Goal: Task Accomplishment & Management: Manage account settings

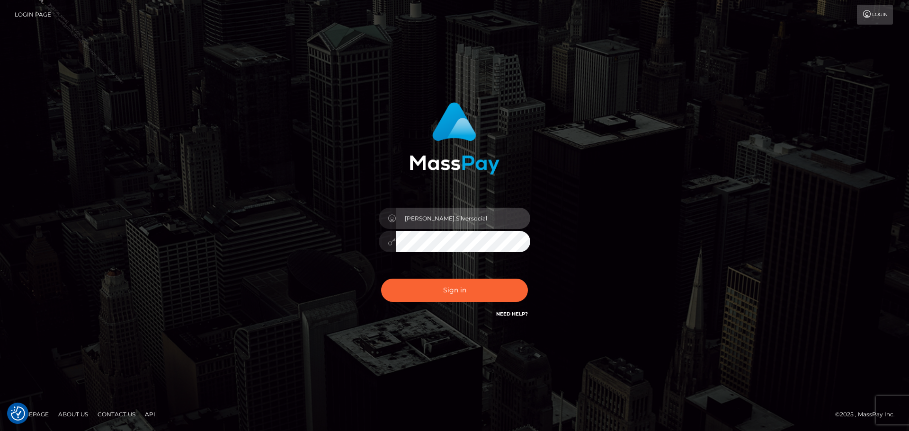
drag, startPoint x: 428, startPoint y: 219, endPoint x: 436, endPoint y: 217, distance: 8.6
click at [436, 217] on input "[PERSON_NAME].Silversocial" at bounding box center [463, 218] width 134 height 21
click at [454, 218] on input "Marlon.Sersociilval" at bounding box center [463, 218] width 134 height 21
click at [461, 218] on input "Marlon.Sersociilval" at bounding box center [463, 218] width 134 height 21
paste input "ACE"
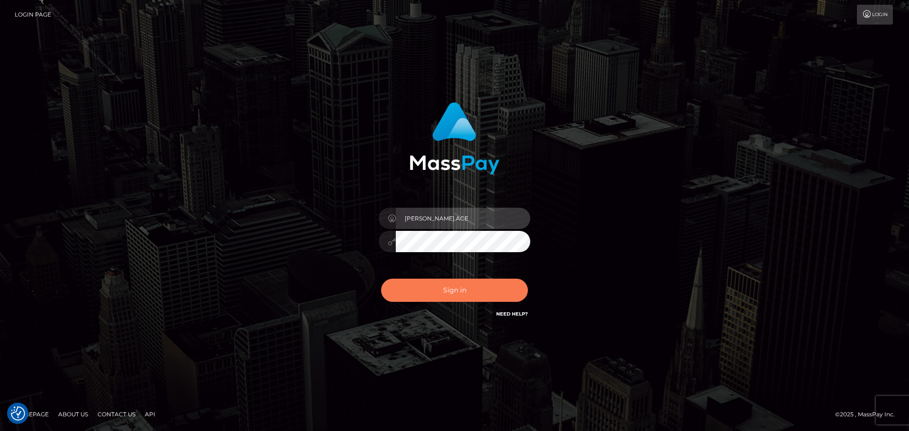
type input "Marlon.ACE"
click at [453, 290] on button "Sign in" at bounding box center [454, 290] width 147 height 23
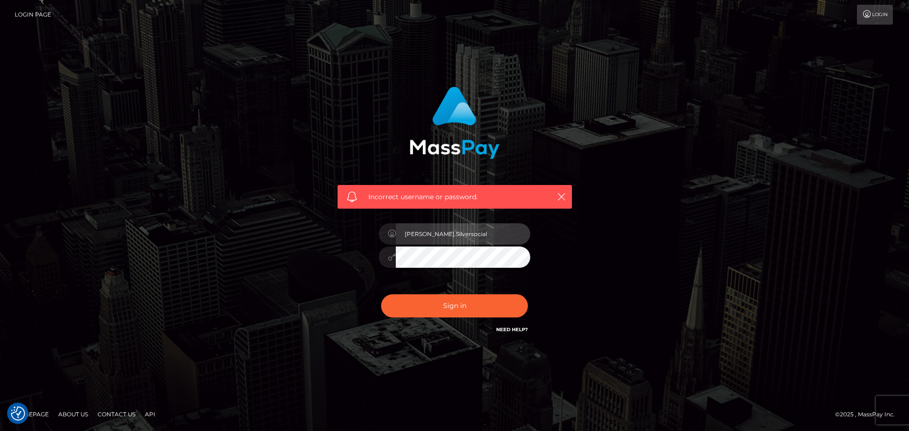
click at [483, 235] on input "Marlon.Silversocial" at bounding box center [463, 233] width 134 height 21
type input "Marlon.ACE"
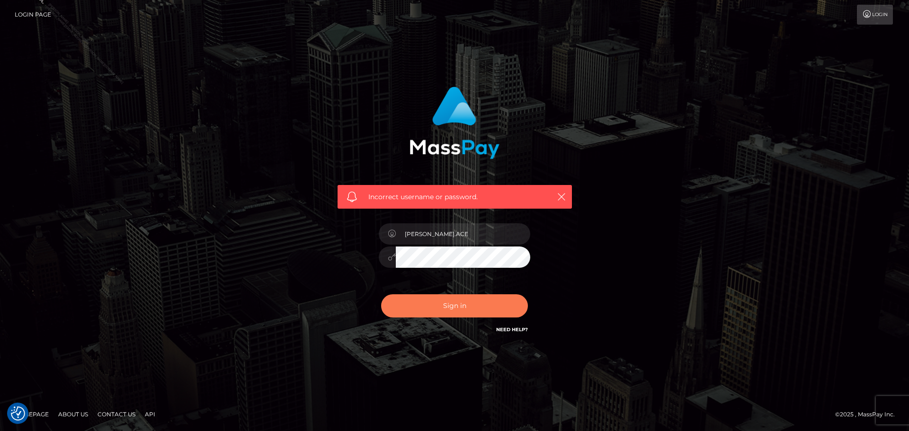
click at [422, 306] on button "Sign in" at bounding box center [454, 305] width 147 height 23
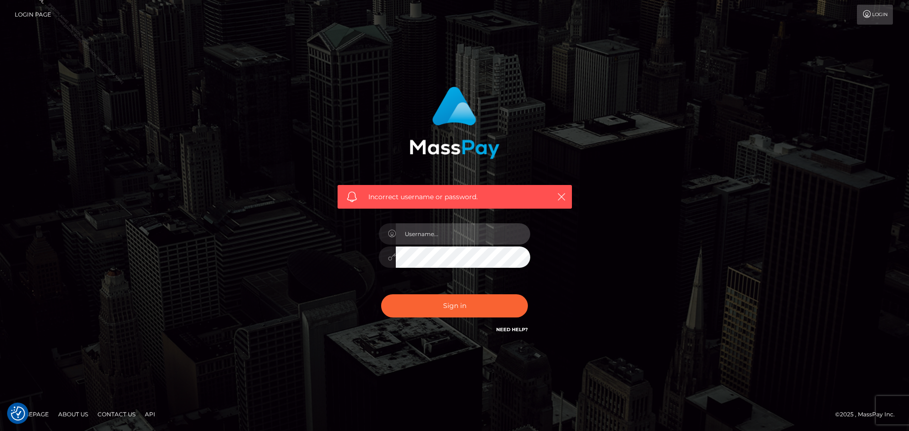
type input "[PERSON_NAME].Silversocial"
click at [871, 17] on link "Login" at bounding box center [874, 15] width 36 height 20
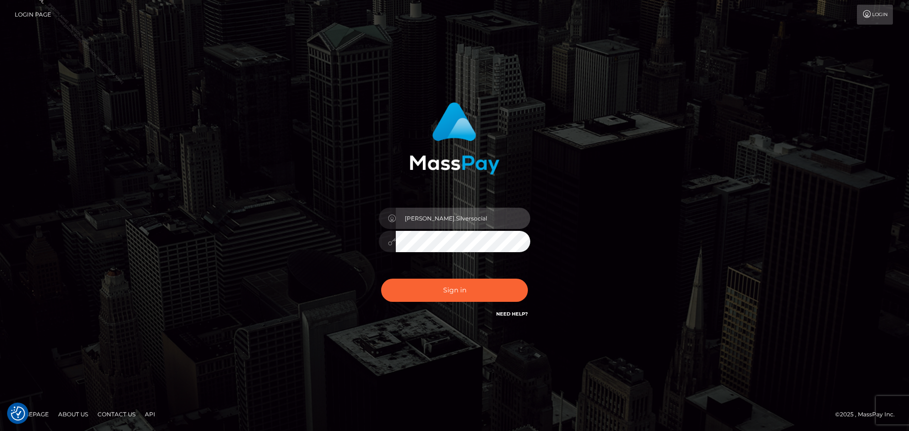
click at [443, 220] on input "[PERSON_NAME].Silversocial" at bounding box center [463, 218] width 134 height 21
click at [461, 217] on input "Marlon.Silversocial" at bounding box center [463, 218] width 134 height 21
type input "Marlon.ACE"
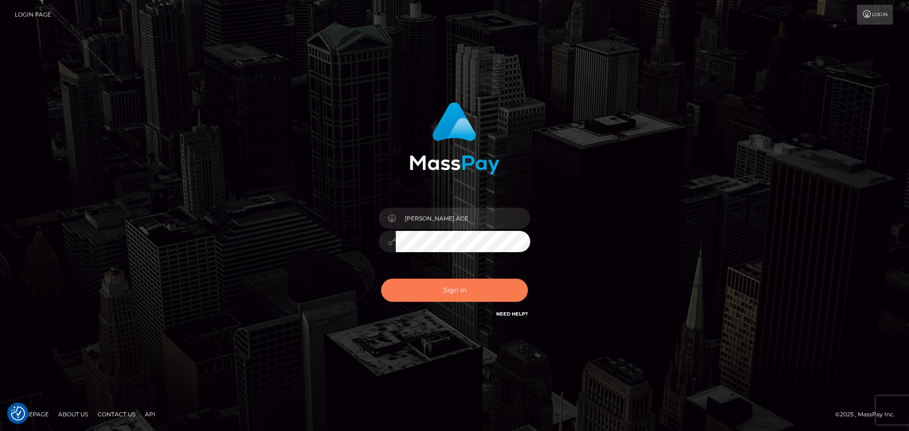
click at [420, 290] on button "Sign in" at bounding box center [454, 290] width 147 height 23
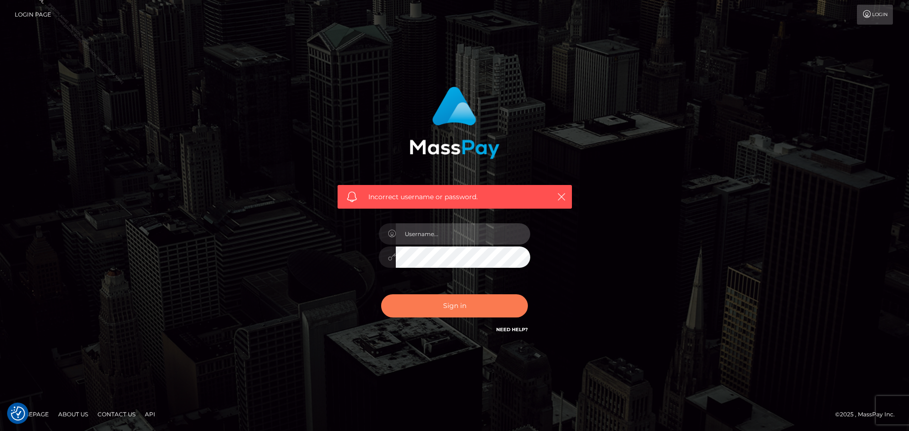
type input "Marlon.Silversocial"
click at [470, 307] on button "Sign in" at bounding box center [454, 305] width 147 height 23
